Goal: Information Seeking & Learning: Learn about a topic

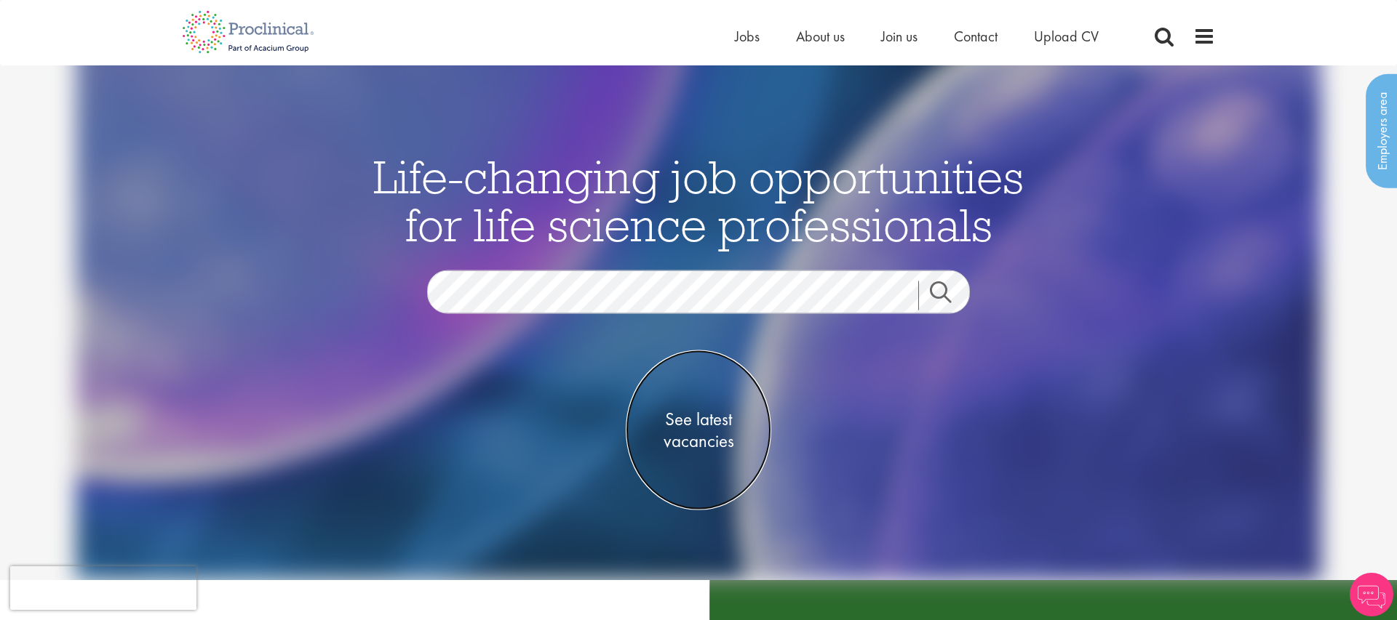
click at [692, 415] on span "See latest vacancies" at bounding box center [698, 431] width 145 height 44
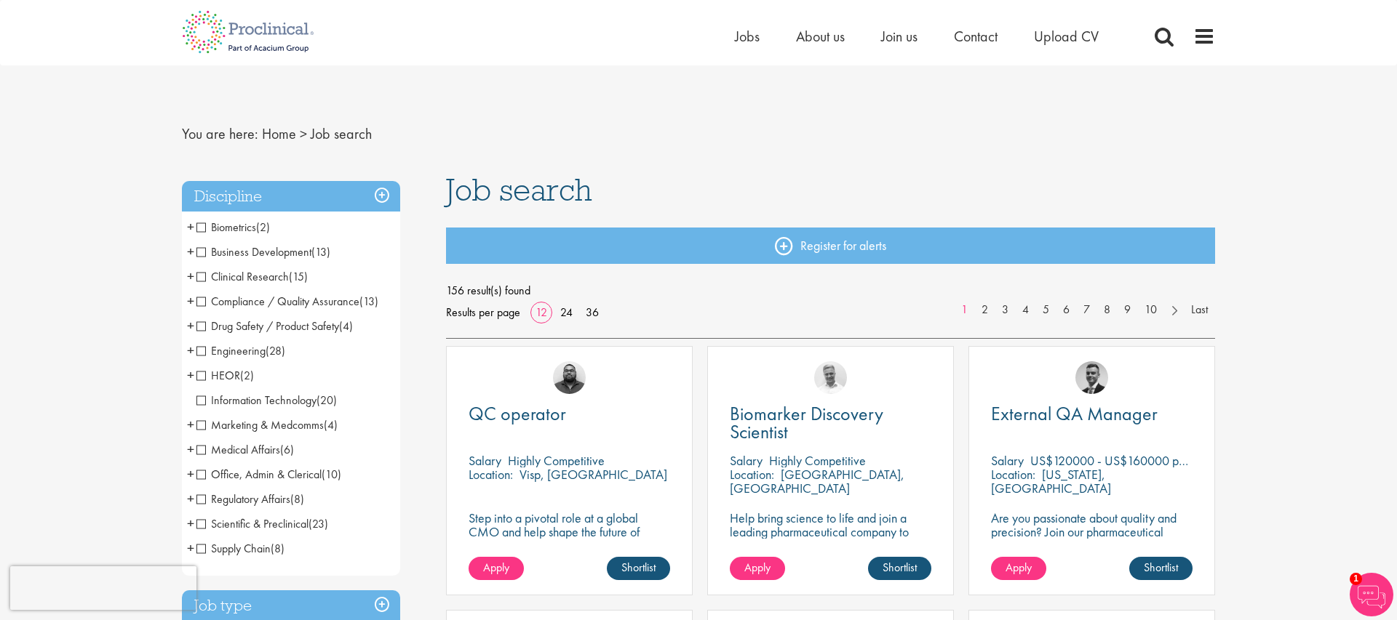
click at [191, 401] on li "Information Technology (20)" at bounding box center [291, 400] width 218 height 25
click at [199, 404] on span "Information Technology" at bounding box center [256, 400] width 120 height 15
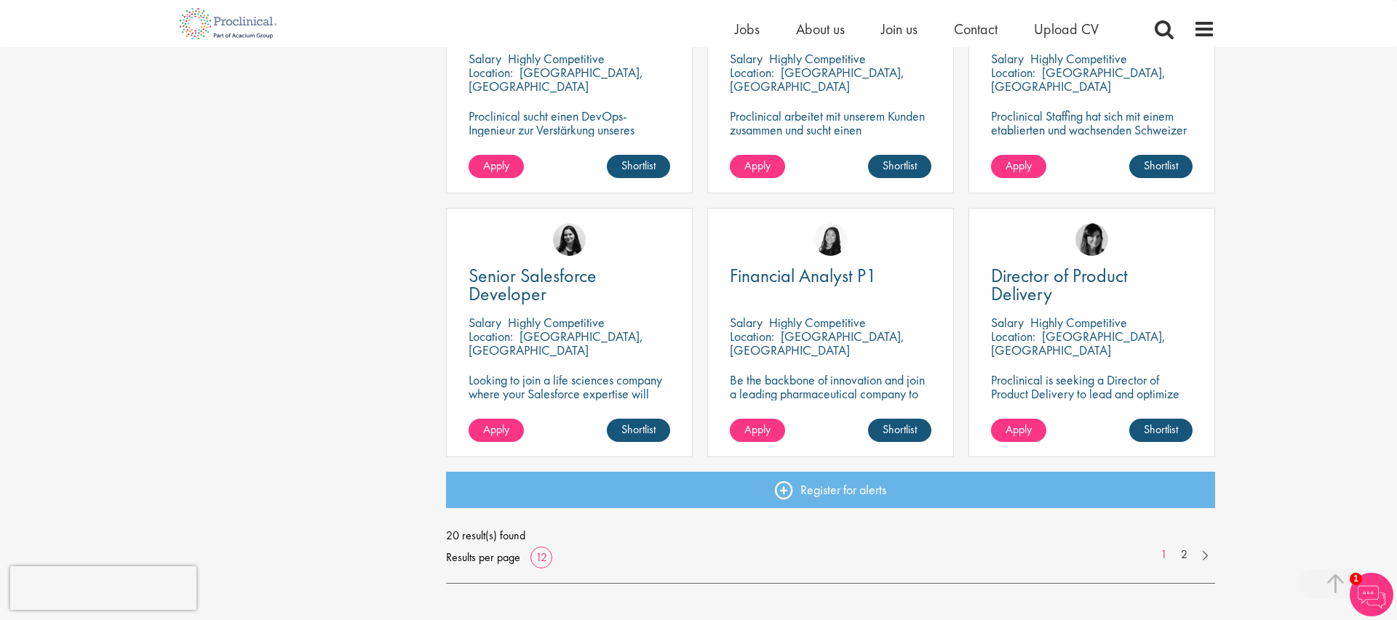
scroll to position [923, 0]
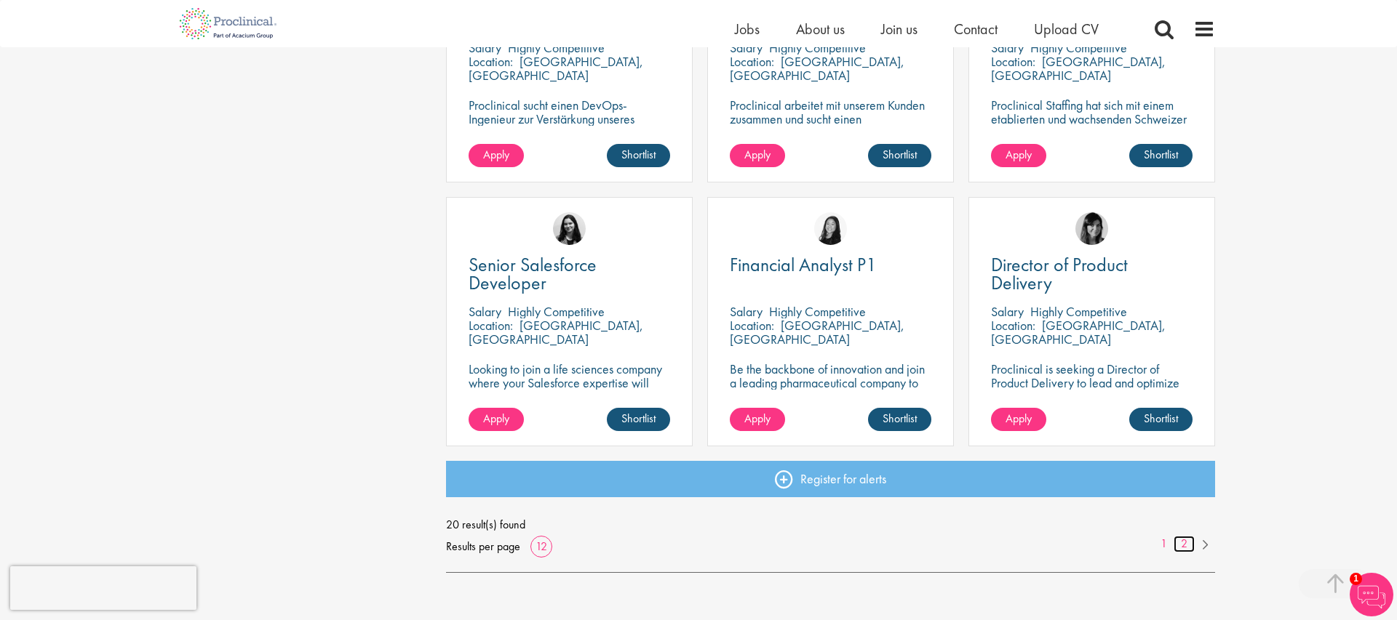
click at [1183, 541] on link "2" at bounding box center [1183, 544] width 21 height 17
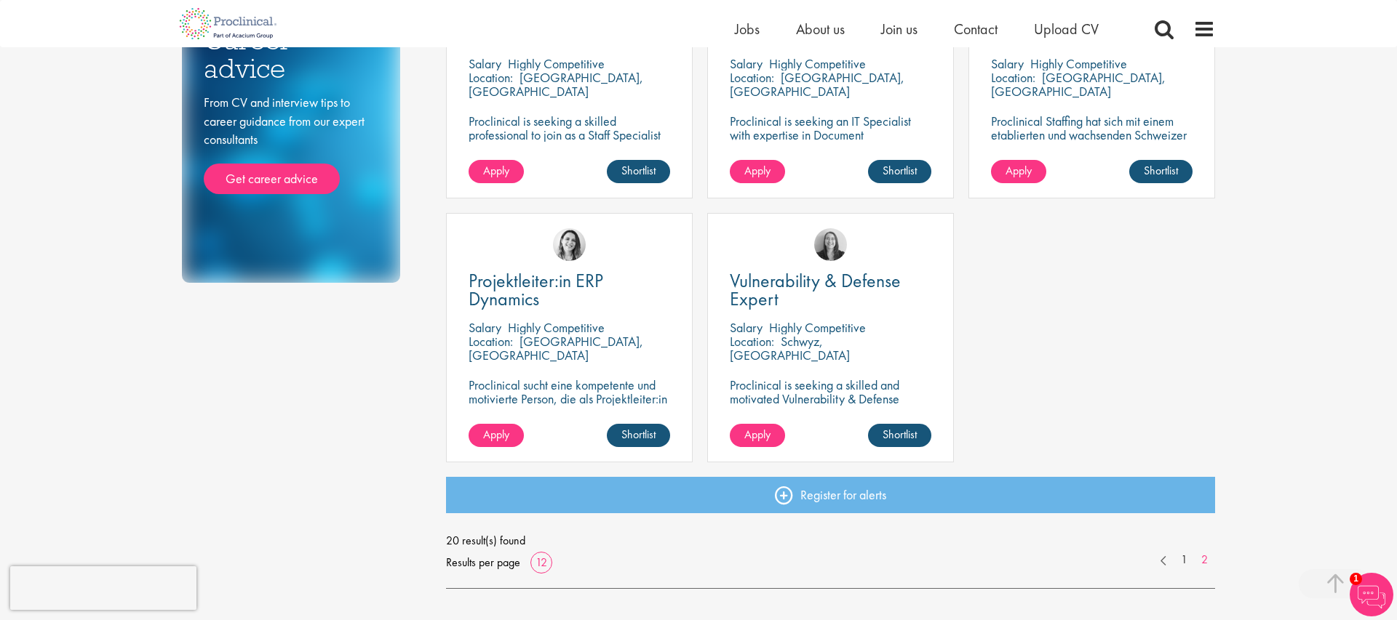
scroll to position [683, 0]
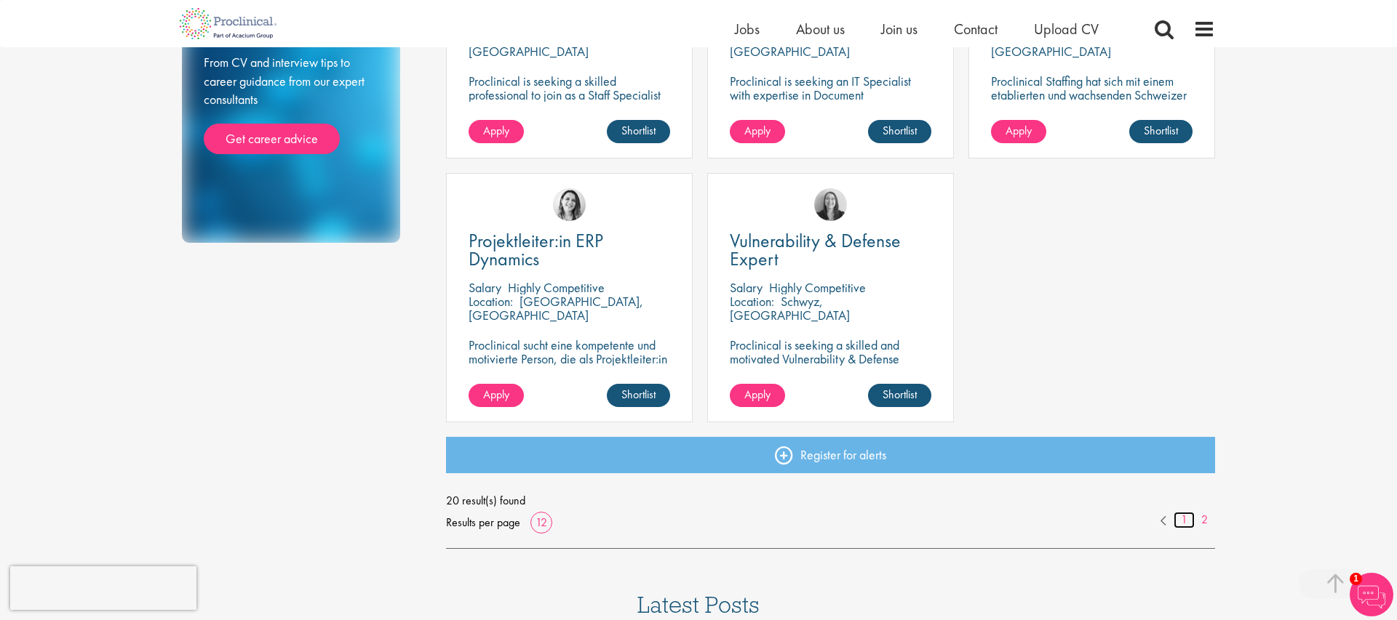
click at [1182, 523] on link "1" at bounding box center [1183, 520] width 21 height 17
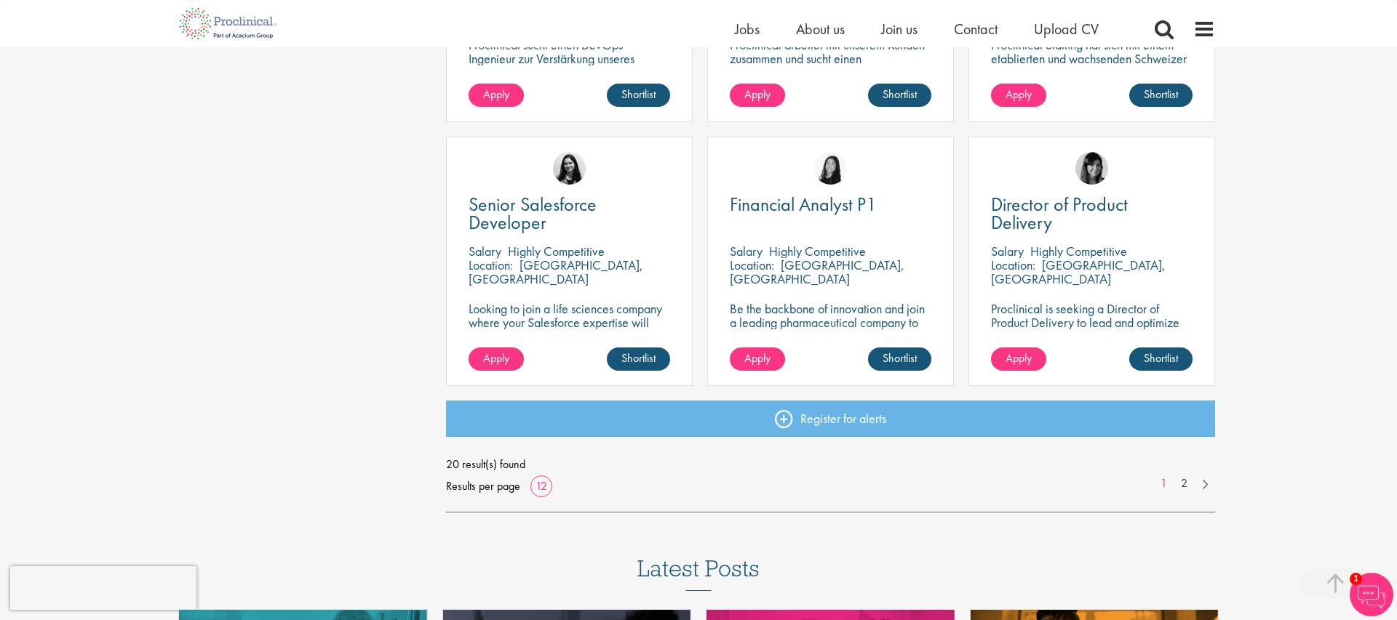
scroll to position [985, 0]
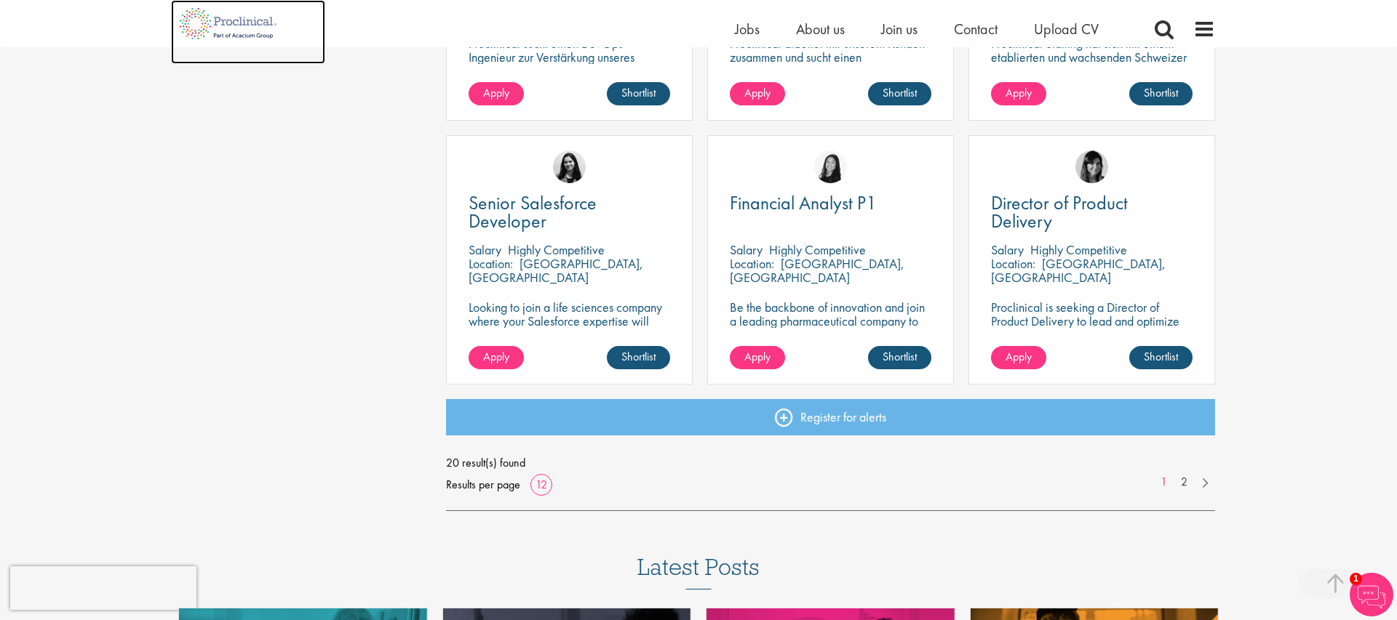
click at [242, 36] on img at bounding box center [228, 23] width 114 height 47
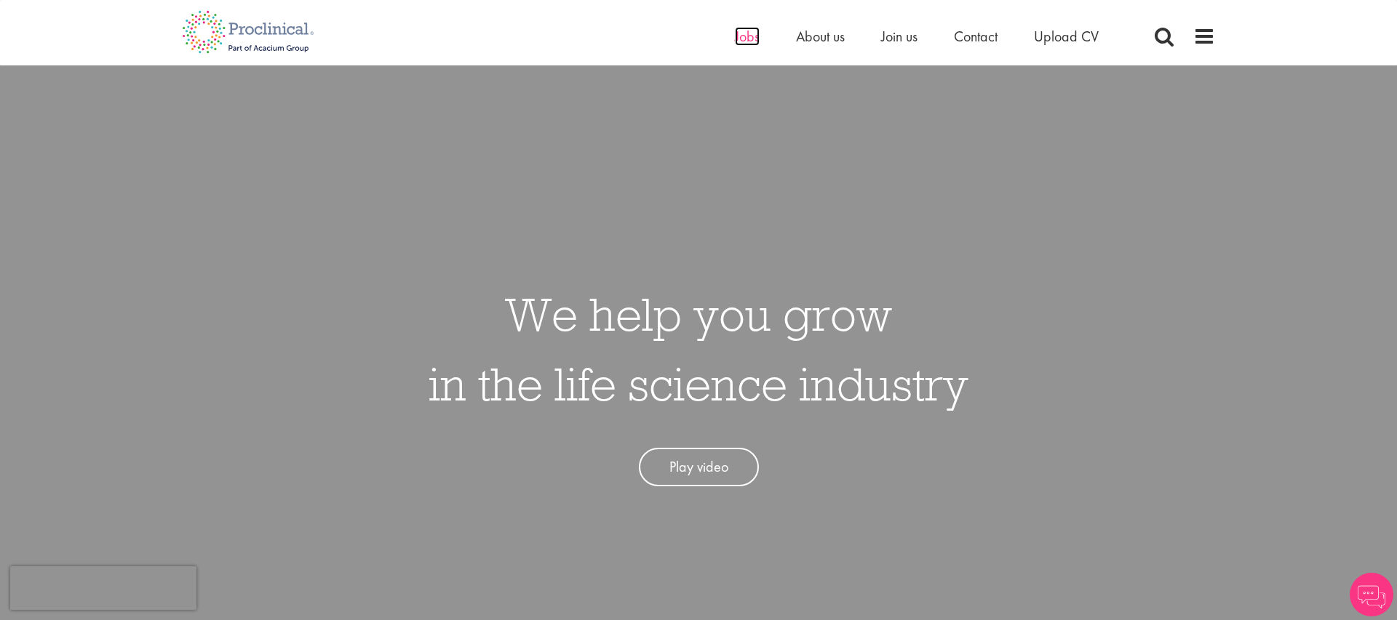
click at [735, 38] on span "Jobs" at bounding box center [747, 36] width 25 height 19
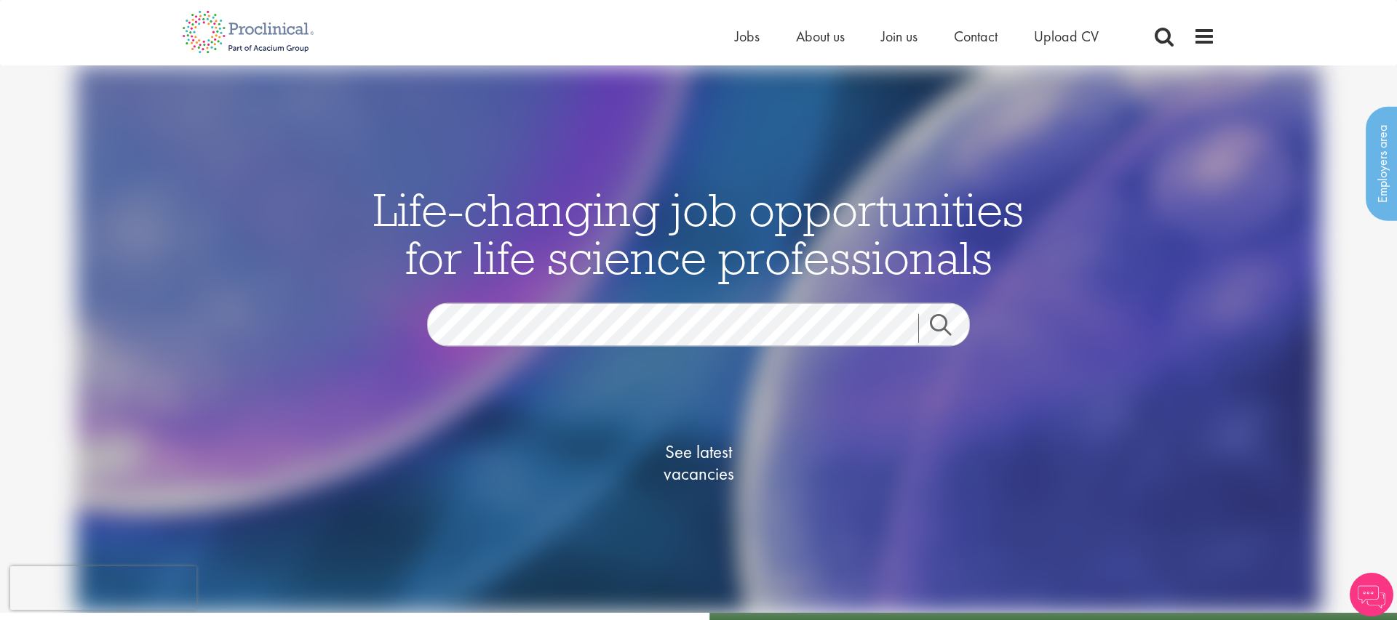
click at [354, 376] on div "See latest vacancies" at bounding box center [699, 447] width 706 height 201
click at [653, 436] on link "See latest vacancies" at bounding box center [698, 463] width 145 height 160
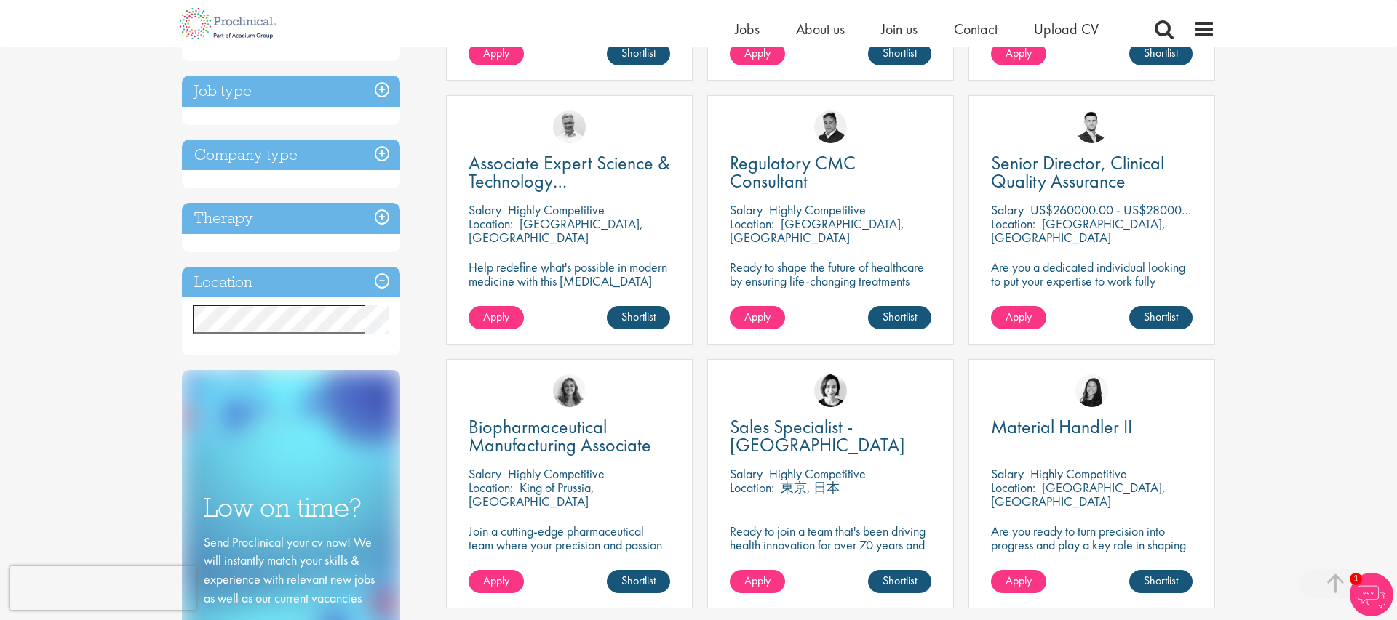
scroll to position [442, 0]
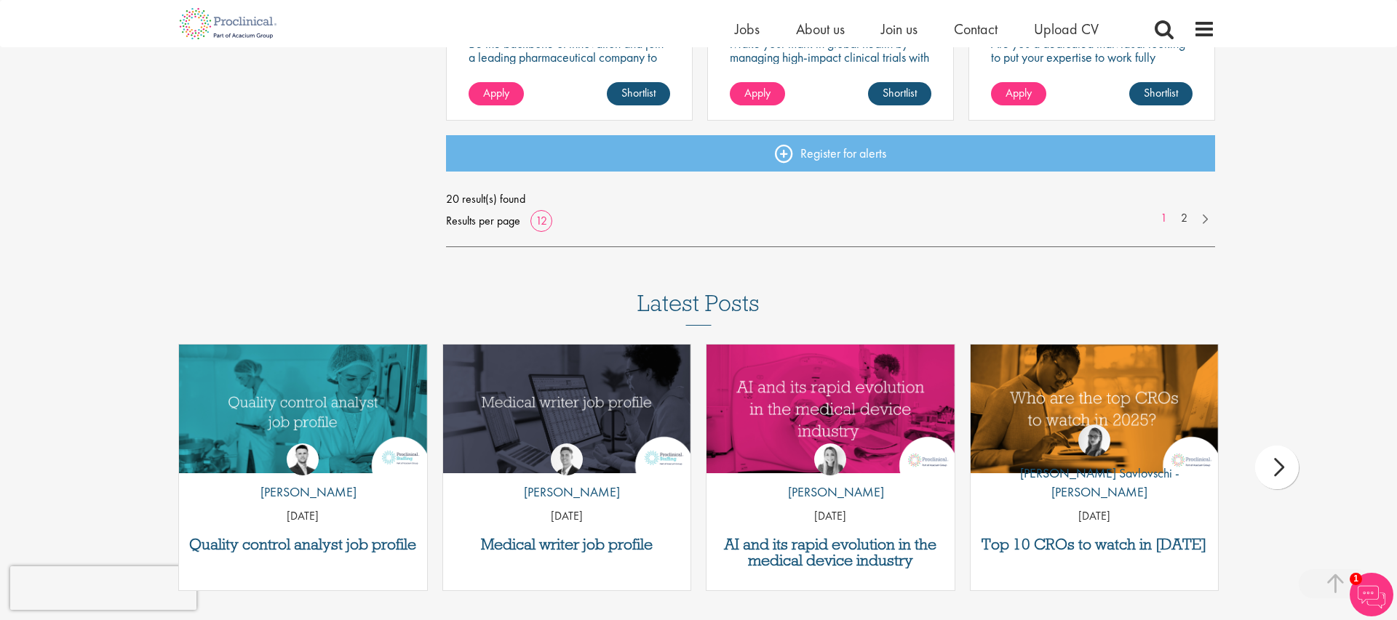
scroll to position [1422, 0]
